Goal: Transaction & Acquisition: Purchase product/service

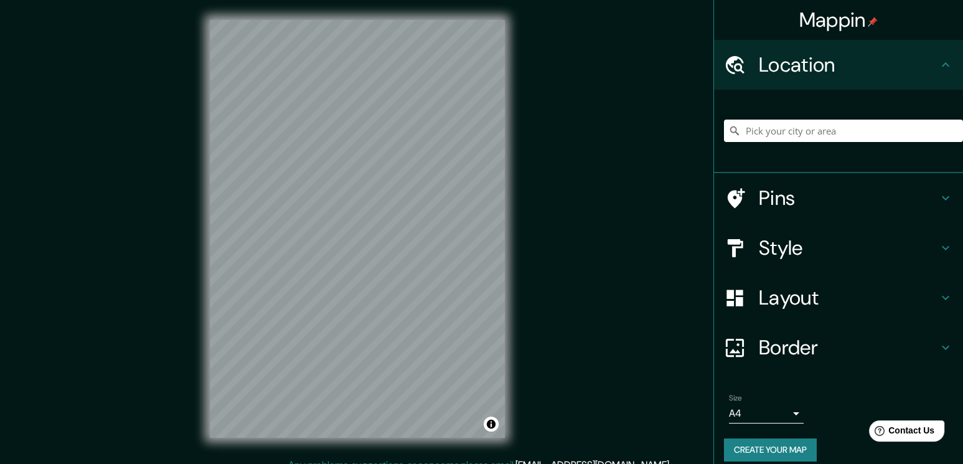
scroll to position [11, 0]
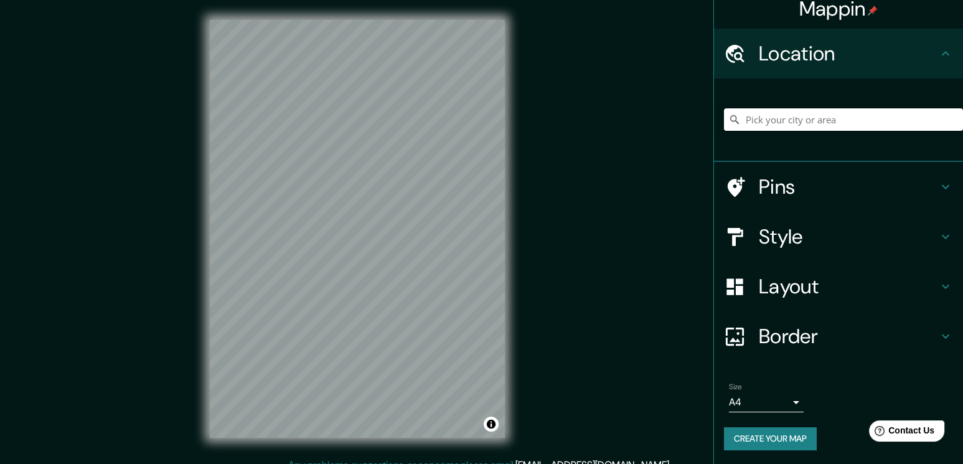
click at [820, 132] on div "[GEOGRAPHIC_DATA], [GEOGRAPHIC_DATA][STREET_ADDRESS][GEOGRAPHIC_DATA], Estados …" at bounding box center [843, 119] width 239 height 62
click at [809, 113] on input "Pick your city or area" at bounding box center [843, 119] width 239 height 22
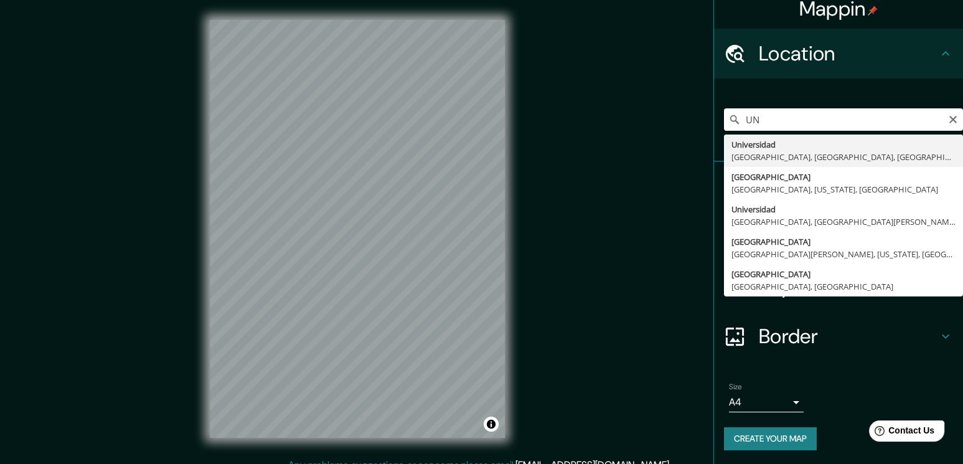
type input "U"
type input "u"
type input "U"
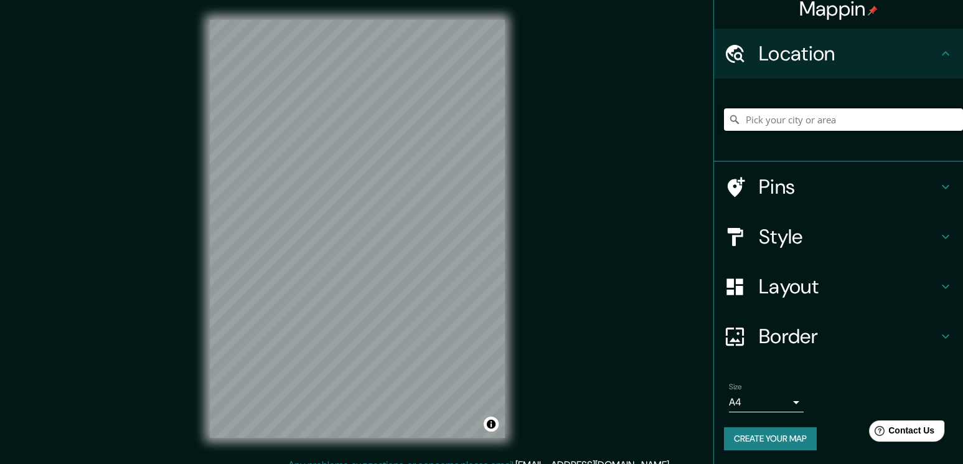
click at [767, 117] on input "Pick your city or area" at bounding box center [843, 119] width 239 height 22
paste input "[GEOGRAPHIC_DATA], [GEOGRAPHIC_DATA], [US_STATE],"
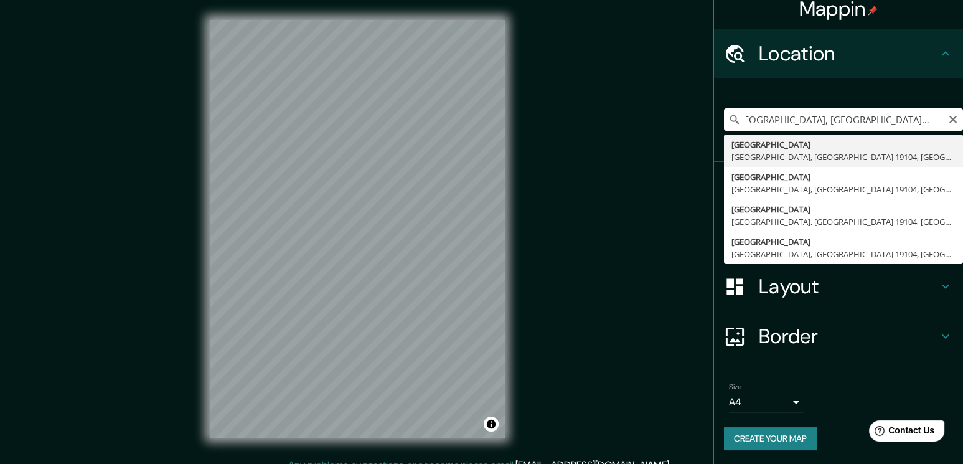
type input "[GEOGRAPHIC_DATA], [GEOGRAPHIC_DATA], [GEOGRAPHIC_DATA] [GEOGRAPHIC_DATA], [GEO…"
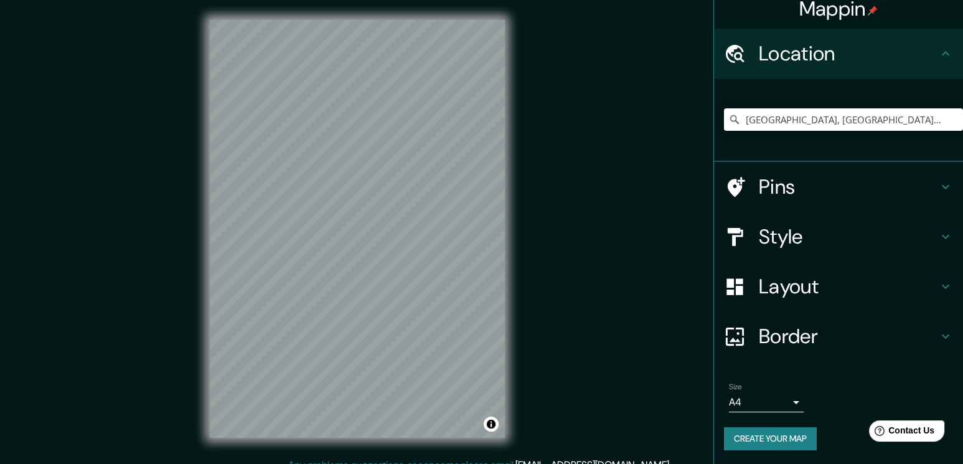
click at [846, 236] on h4 "Style" at bounding box center [848, 236] width 179 height 25
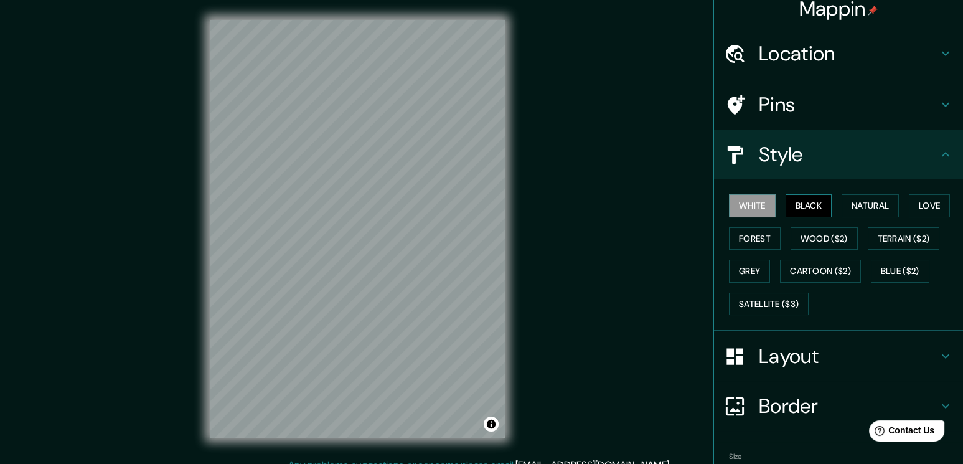
click at [795, 202] on button "Black" at bounding box center [809, 205] width 47 height 23
click at [852, 209] on button "Natural" at bounding box center [870, 205] width 57 height 23
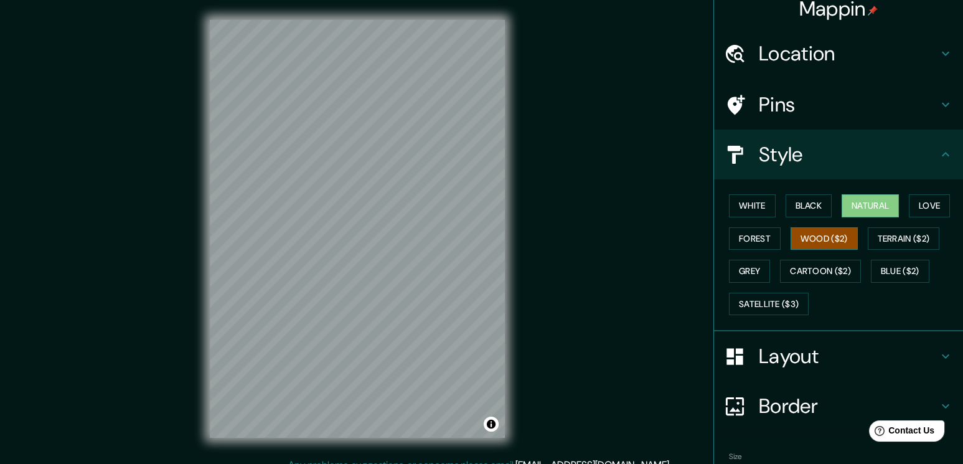
click at [834, 239] on button "Wood ($2)" at bounding box center [824, 238] width 67 height 23
click at [907, 239] on button "Terrain ($2)" at bounding box center [904, 238] width 72 height 23
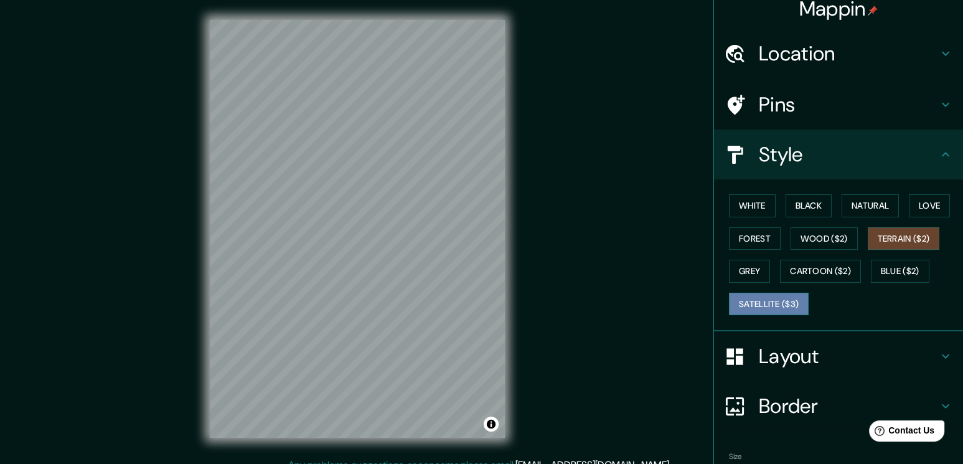
click at [755, 293] on button "Satellite ($3)" at bounding box center [769, 304] width 80 height 23
click at [768, 398] on h4 "Border" at bounding box center [848, 406] width 179 height 25
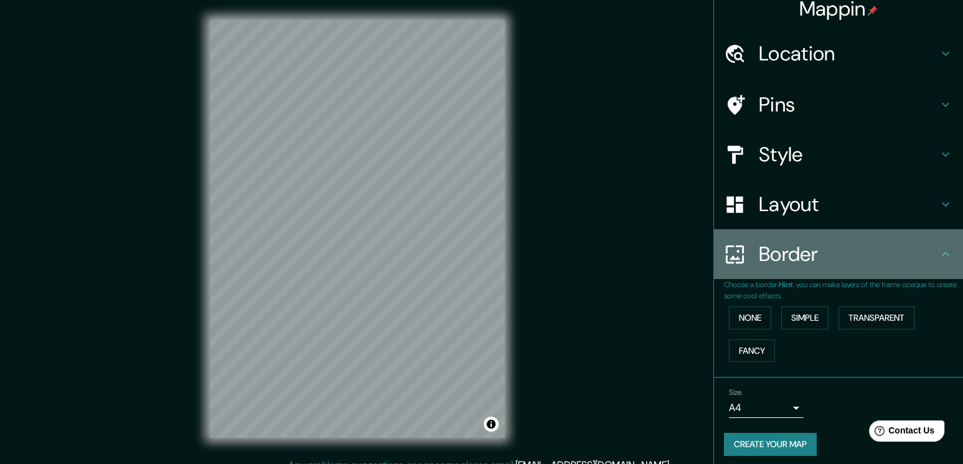
click at [802, 263] on h4 "Border" at bounding box center [848, 254] width 179 height 25
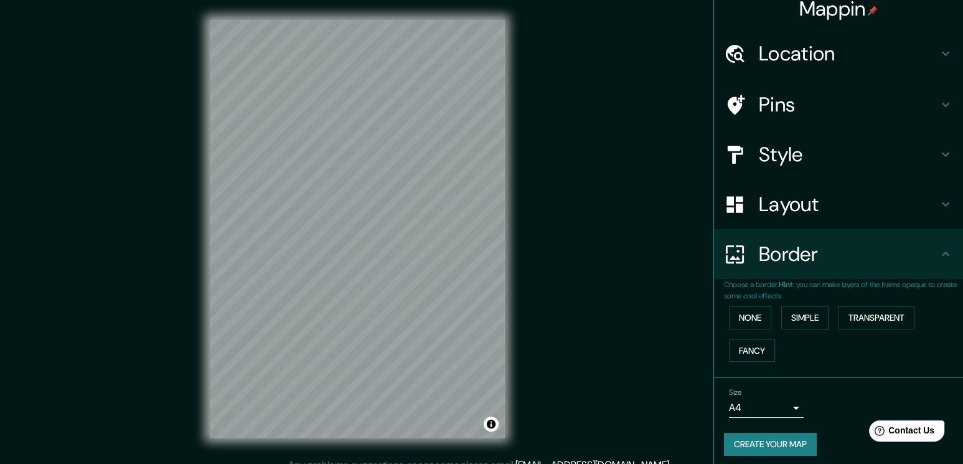
click at [803, 204] on h4 "Layout" at bounding box center [848, 204] width 179 height 25
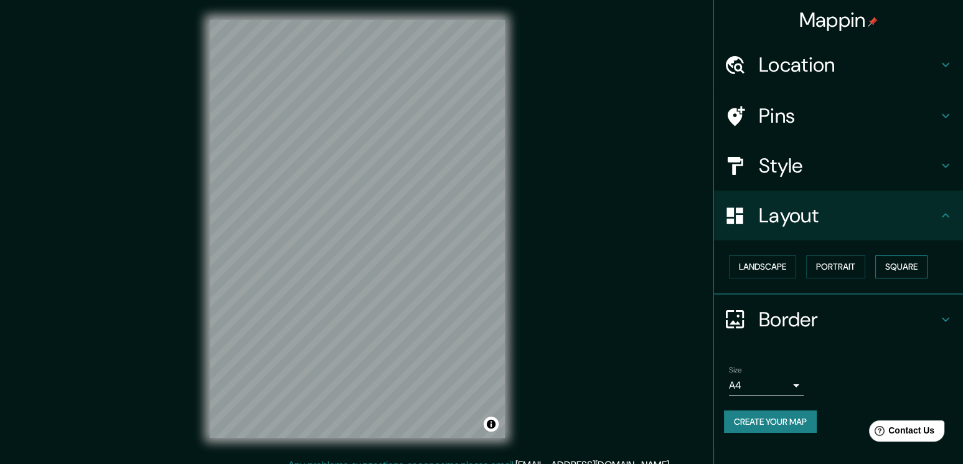
click at [917, 263] on button "Square" at bounding box center [902, 266] width 52 height 23
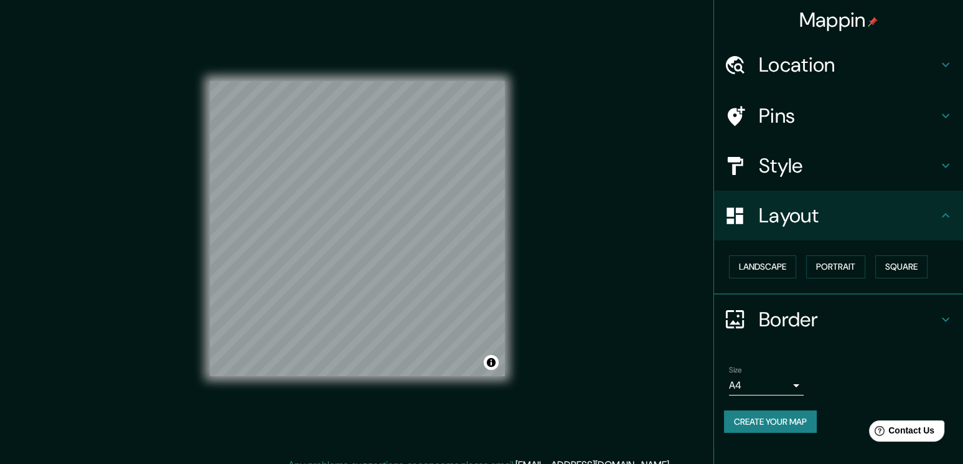
click at [826, 161] on h4 "Style" at bounding box center [848, 165] width 179 height 25
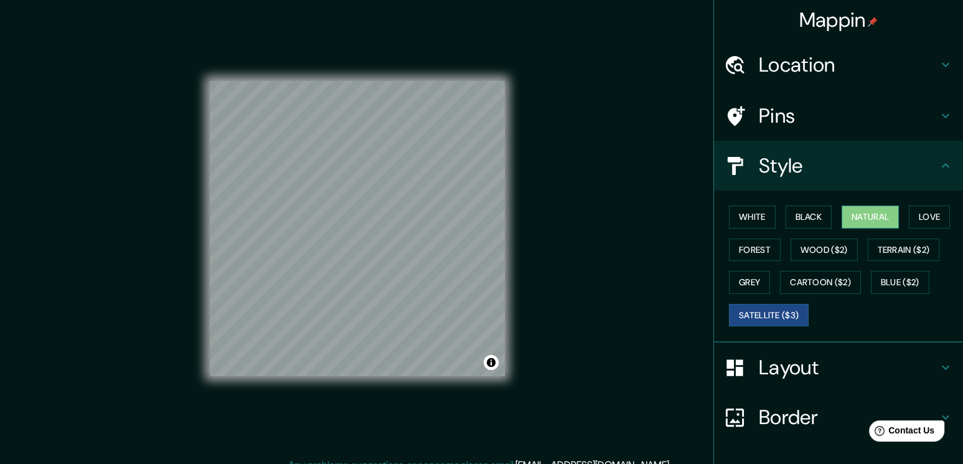
click at [846, 208] on button "Natural" at bounding box center [870, 217] width 57 height 23
click at [793, 210] on button "Black" at bounding box center [809, 217] width 47 height 23
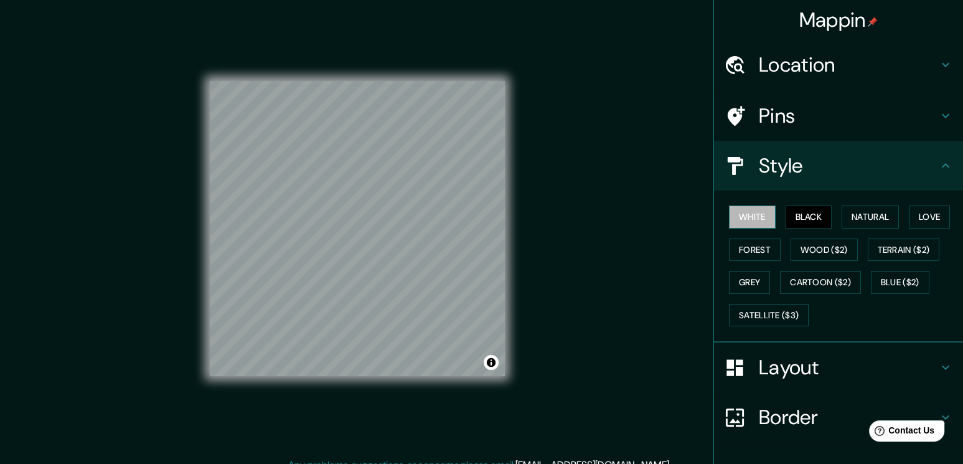
click at [754, 217] on button "White" at bounding box center [752, 217] width 47 height 23
click at [927, 222] on button "Love" at bounding box center [929, 217] width 41 height 23
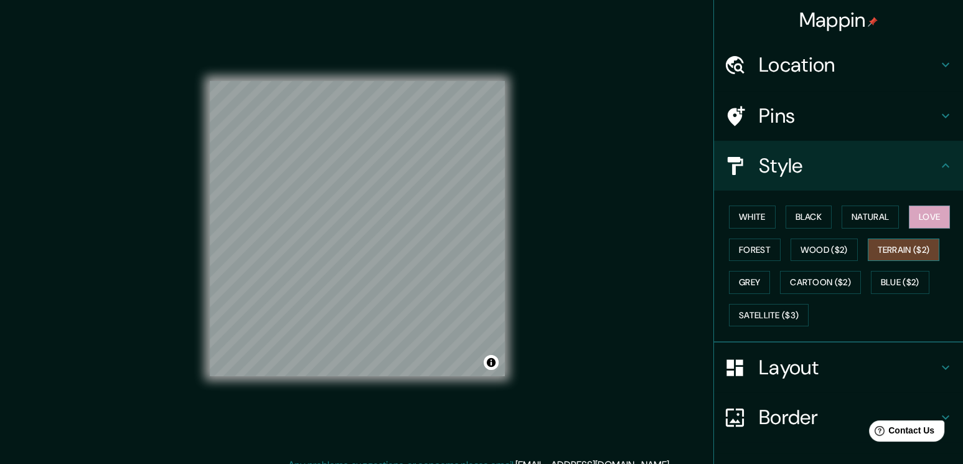
click at [887, 248] on button "Terrain ($2)" at bounding box center [904, 250] width 72 height 23
click at [832, 253] on button "Wood ($2)" at bounding box center [824, 250] width 67 height 23
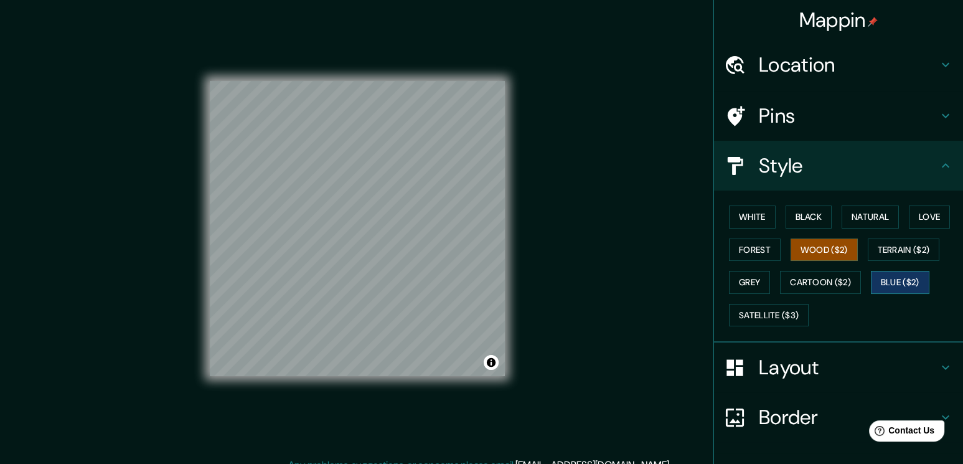
click at [899, 276] on button "Blue ($2)" at bounding box center [900, 282] width 59 height 23
click at [828, 280] on button "Cartoon ($2)" at bounding box center [820, 282] width 81 height 23
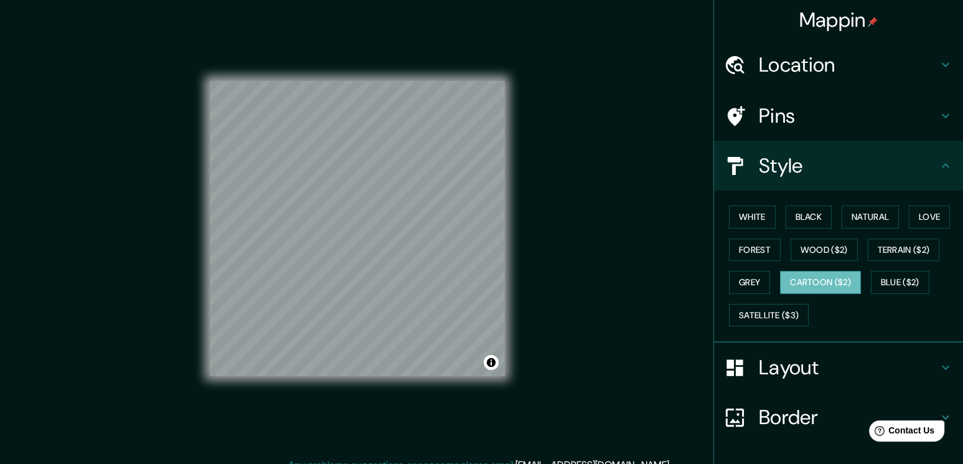
click at [828, 280] on button "Cartoon ($2)" at bounding box center [820, 282] width 81 height 23
click at [748, 279] on button "Grey" at bounding box center [749, 282] width 41 height 23
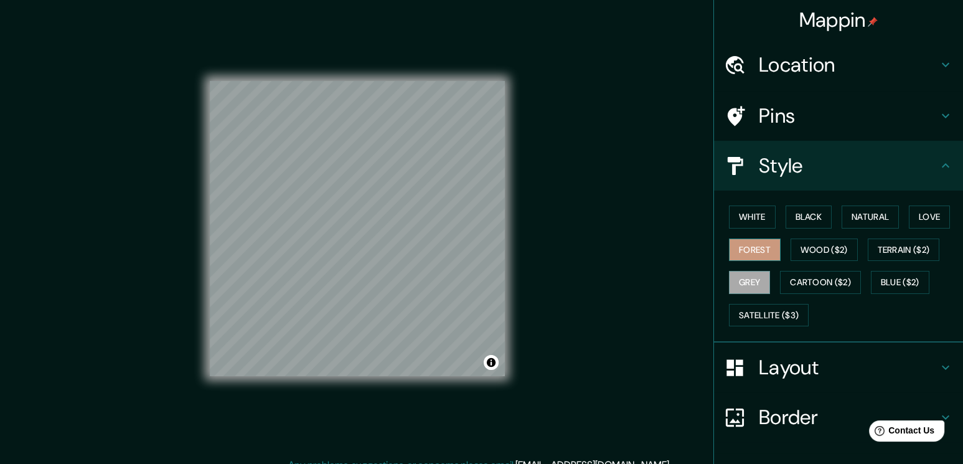
click at [739, 246] on button "Forest" at bounding box center [755, 250] width 52 height 23
click at [797, 214] on button "Black" at bounding box center [809, 217] width 47 height 23
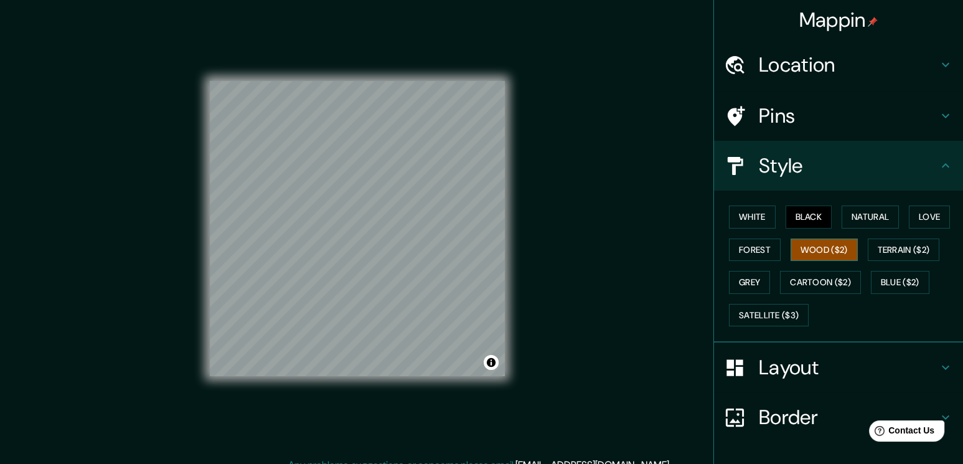
click at [810, 245] on button "Wood ($2)" at bounding box center [824, 250] width 67 height 23
click at [854, 212] on button "Natural" at bounding box center [870, 217] width 57 height 23
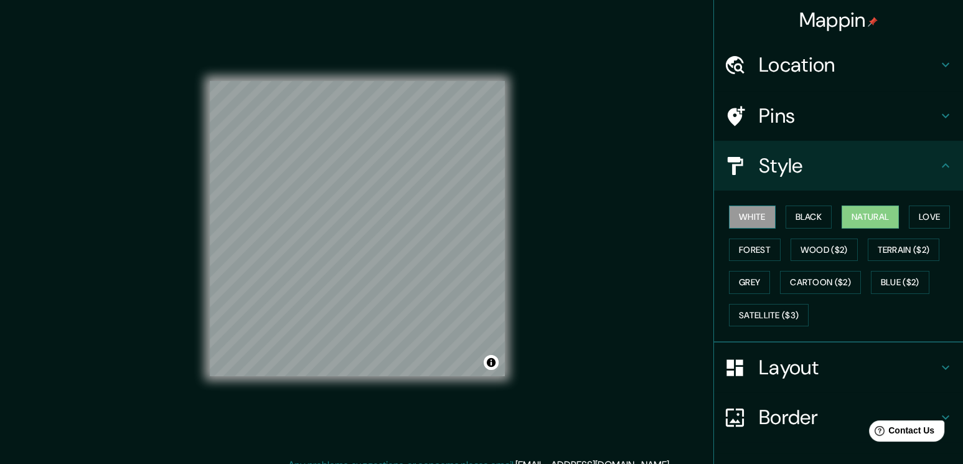
click at [751, 209] on button "White" at bounding box center [752, 217] width 47 height 23
click at [806, 214] on button "Black" at bounding box center [809, 217] width 47 height 23
click at [889, 215] on button "Natural" at bounding box center [870, 217] width 57 height 23
click at [767, 318] on button "Satellite ($3)" at bounding box center [769, 315] width 80 height 23
click at [869, 210] on button "Natural" at bounding box center [870, 217] width 57 height 23
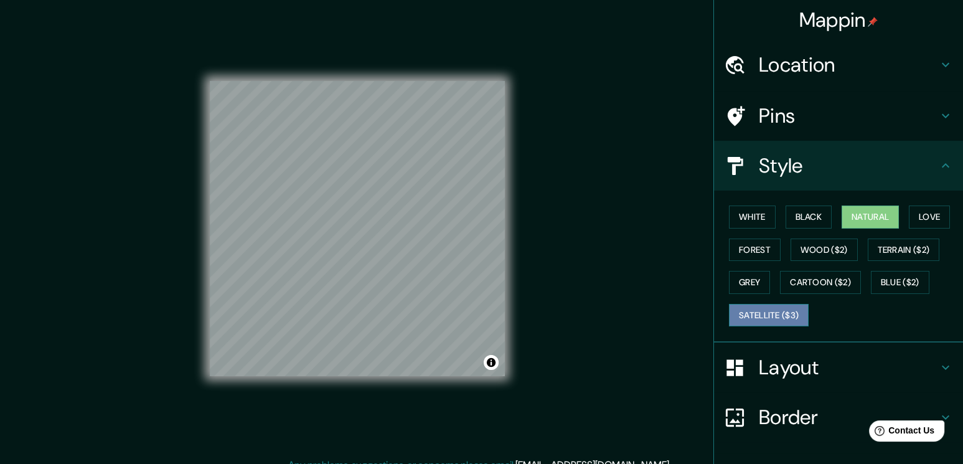
click at [762, 316] on button "Satellite ($3)" at bounding box center [769, 315] width 80 height 23
click at [866, 220] on button "Natural" at bounding box center [870, 217] width 57 height 23
drag, startPoint x: 508, startPoint y: 304, endPoint x: 631, endPoint y: 185, distance: 171.8
click at [631, 185] on div "Mappin Location [GEOGRAPHIC_DATA], [GEOGRAPHIC_DATA] Pins Style [PERSON_NAME] B…" at bounding box center [481, 239] width 963 height 478
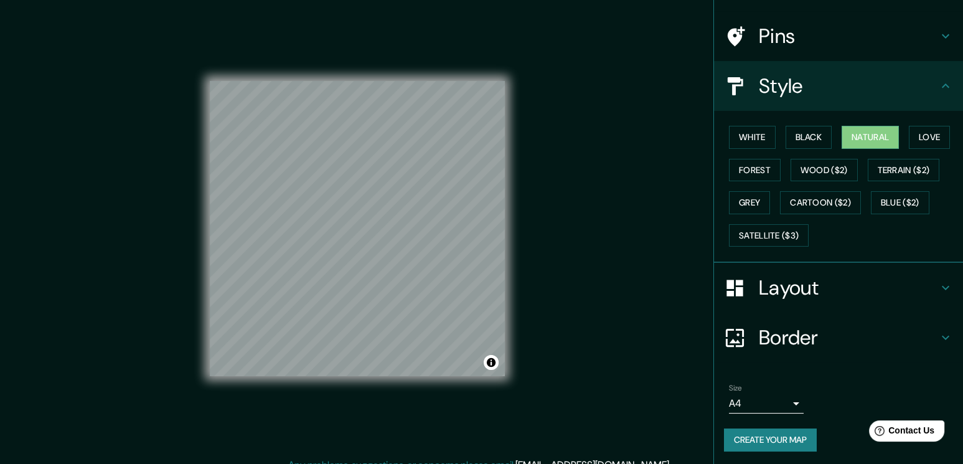
click at [763, 392] on body "Mappin Location [GEOGRAPHIC_DATA], [GEOGRAPHIC_DATA] Pins Style [PERSON_NAME] B…" at bounding box center [481, 232] width 963 height 464
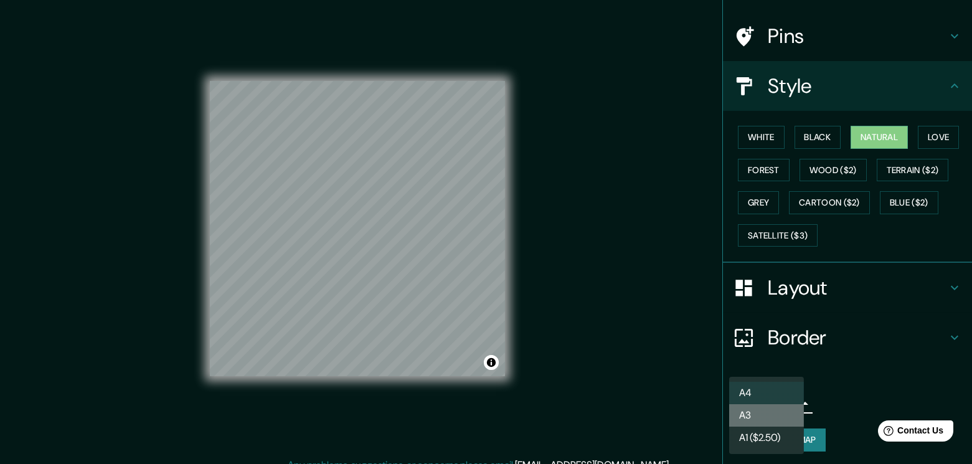
click at [770, 415] on li "A3" at bounding box center [766, 415] width 75 height 22
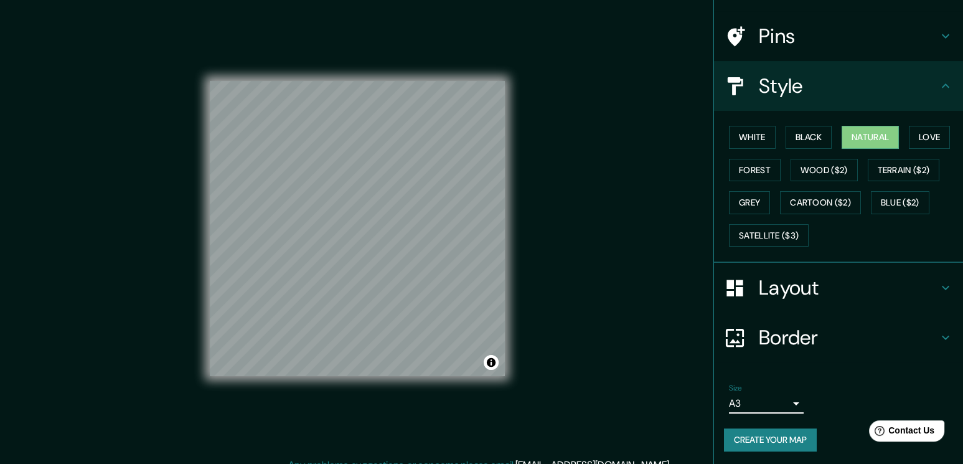
click at [765, 429] on button "Create your map" at bounding box center [770, 439] width 93 height 23
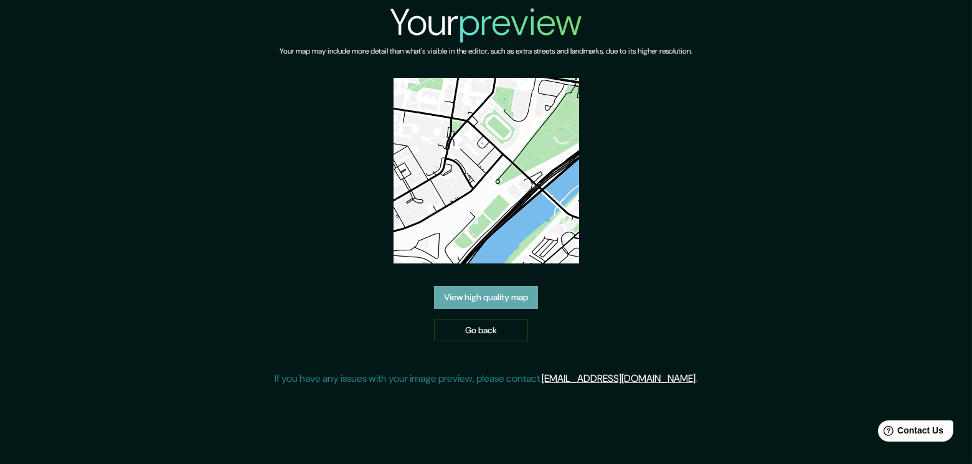
click at [486, 300] on link "View high quality map" at bounding box center [486, 297] width 104 height 23
